Goal: Task Accomplishment & Management: Use online tool/utility

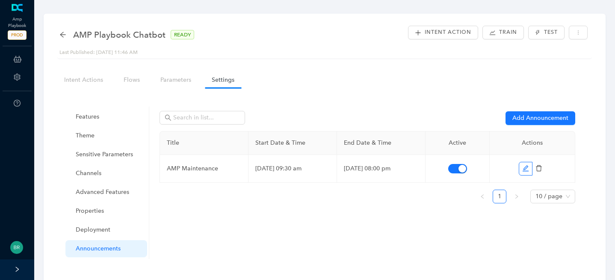
scroll to position [24, 0]
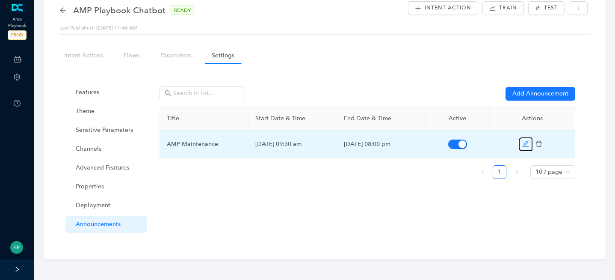
click at [523, 146] on icon "edit" at bounding box center [525, 143] width 7 height 7
select select "8"
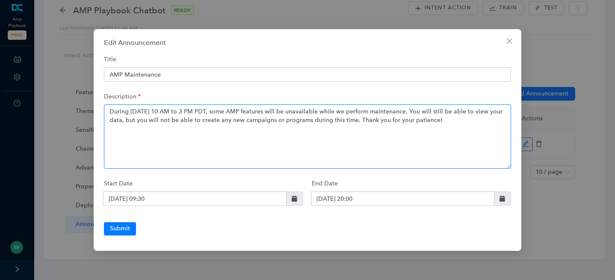
click at [237, 110] on textarea "During [DATE] 10 AM to 3 PM PDT, some AMP features will be unavailable while we…" at bounding box center [307, 136] width 407 height 64
type textarea "During [DATE] 10 AM to 3 PM EDT, some AMP features will be unavailable while we…"
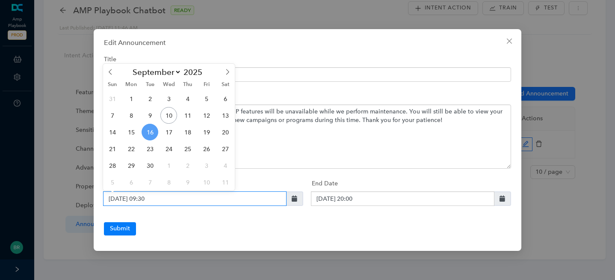
click at [149, 198] on input "[DATE] 09:30" at bounding box center [194, 198] width 183 height 15
type input "[DATE] 06:30"
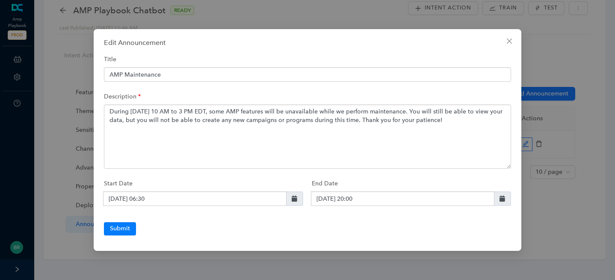
click at [358, 218] on div at bounding box center [307, 217] width 407 height 9
click at [119, 232] on button "Submit" at bounding box center [120, 228] width 32 height 13
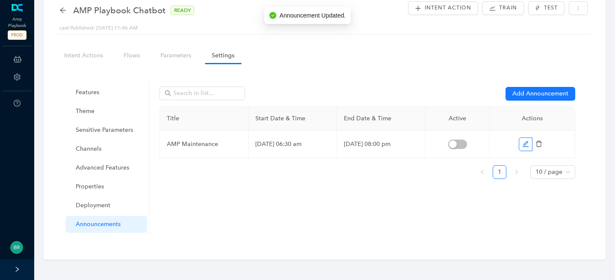
click at [345, 78] on div "Features Theme Sensitive Parameters Channels Advanced Features Properties Deplo…" at bounding box center [325, 158] width 522 height 173
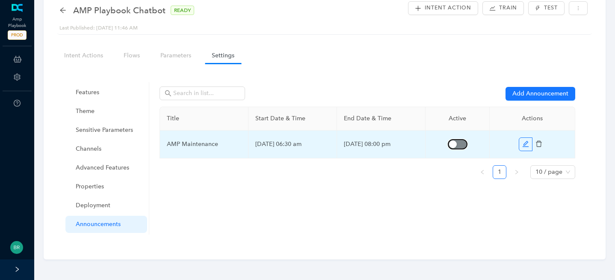
click at [453, 145] on div "button" at bounding box center [453, 144] width 8 height 8
click at [530, 146] on button "button" at bounding box center [526, 144] width 14 height 14
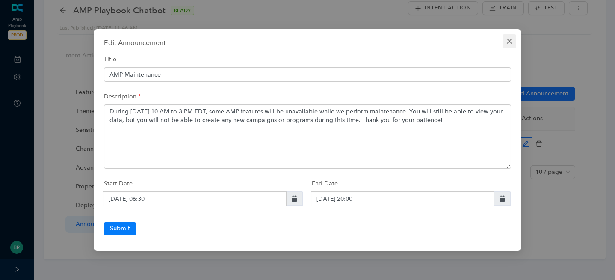
click at [512, 38] on icon "close" at bounding box center [509, 41] width 7 height 7
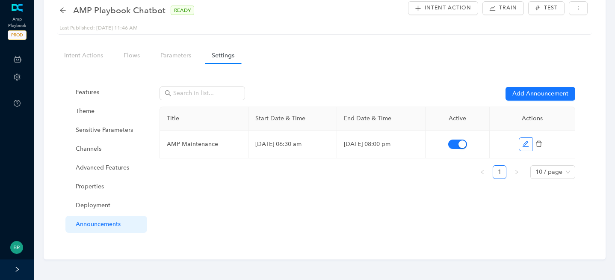
click at [395, 183] on div "Title Start Date & Time End Date & Time Active Actions AMP Maintenance [DATE] 0…" at bounding box center [368, 145] width 416 height 79
